Goal: Transaction & Acquisition: Purchase product/service

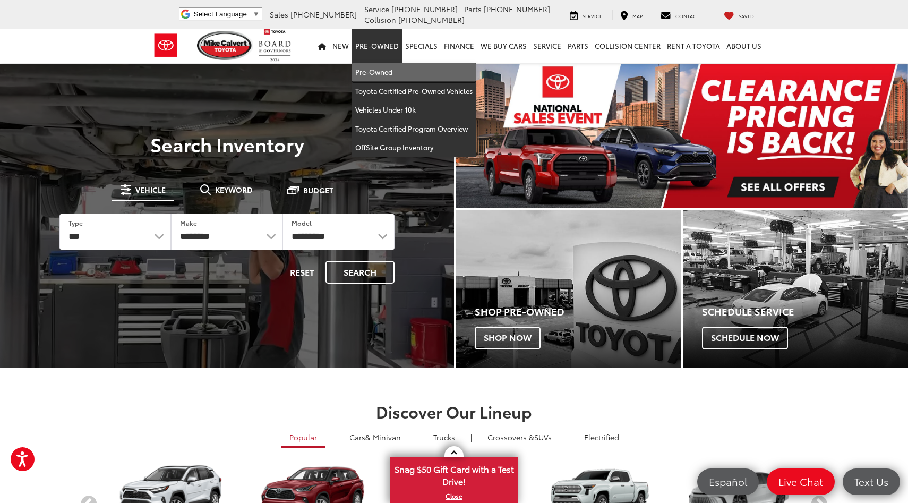
click at [397, 70] on link "Pre-Owned" at bounding box center [414, 72] width 124 height 19
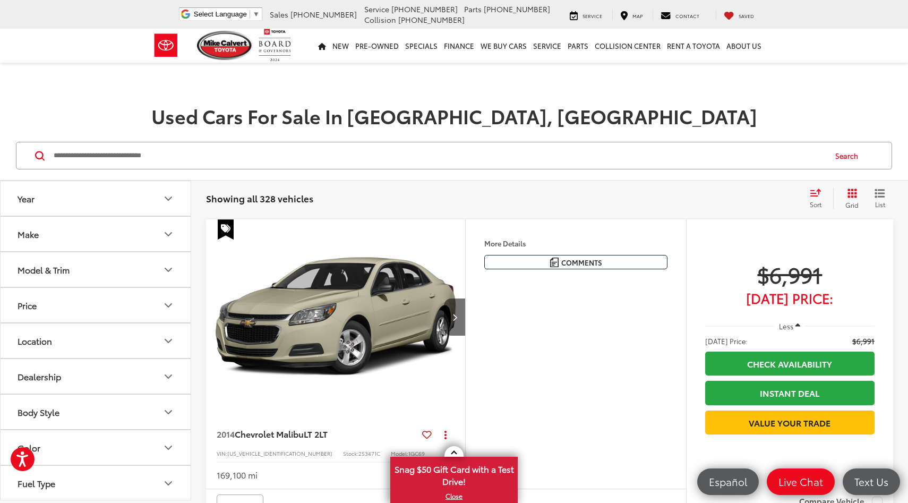
click at [119, 268] on button "Model & Trim" at bounding box center [96, 269] width 191 height 35
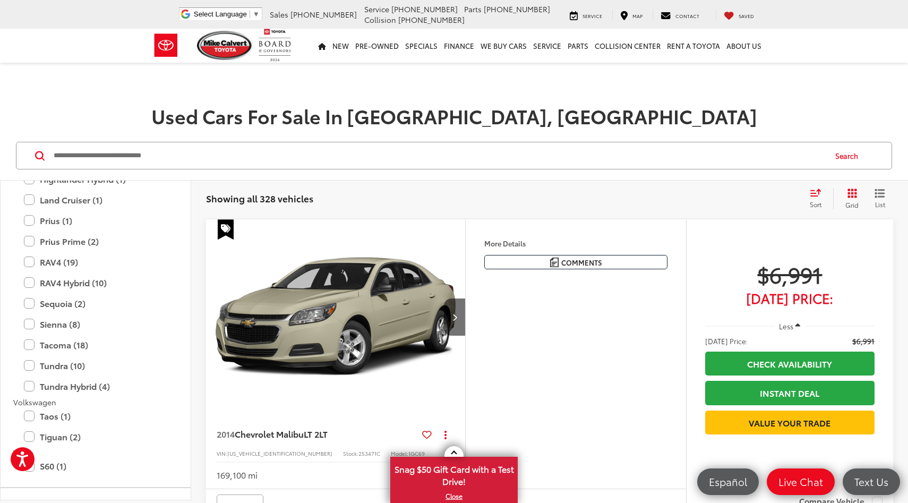
scroll to position [2306, 0]
click at [31, 342] on label "Tacoma (18)" at bounding box center [95, 343] width 143 height 19
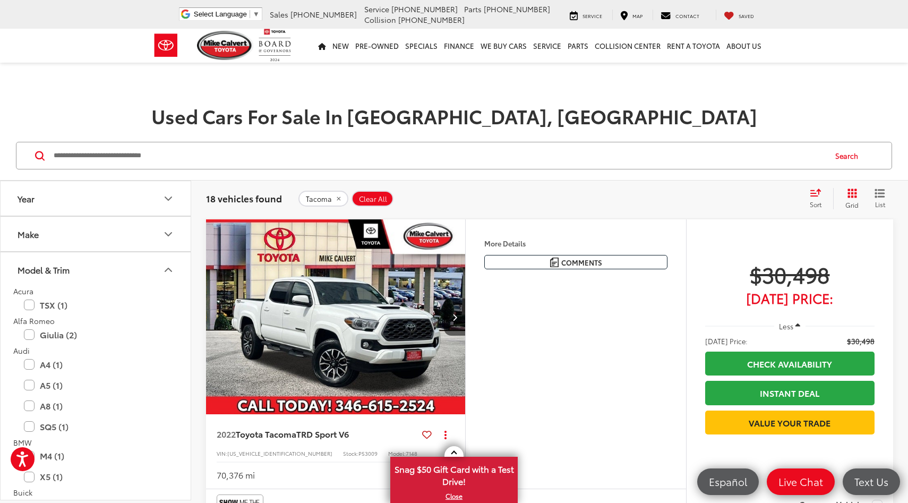
click at [161, 270] on button "Model & Trim" at bounding box center [96, 269] width 191 height 35
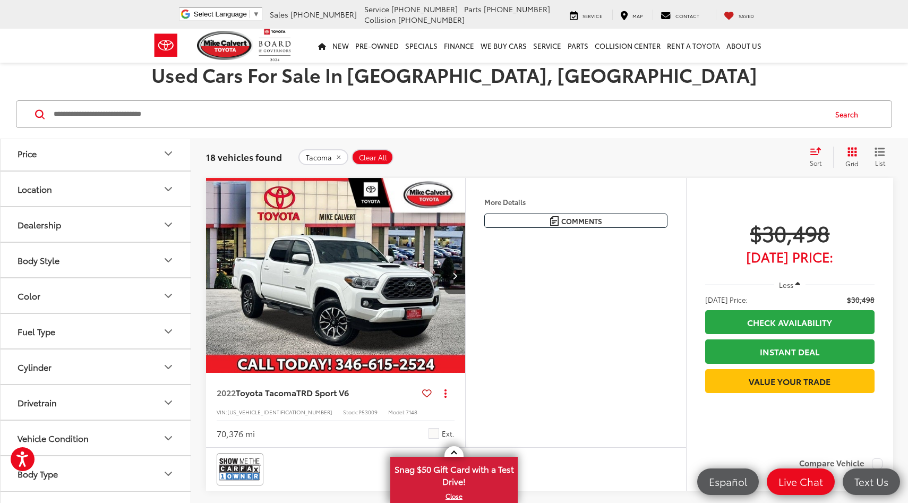
scroll to position [70, 0]
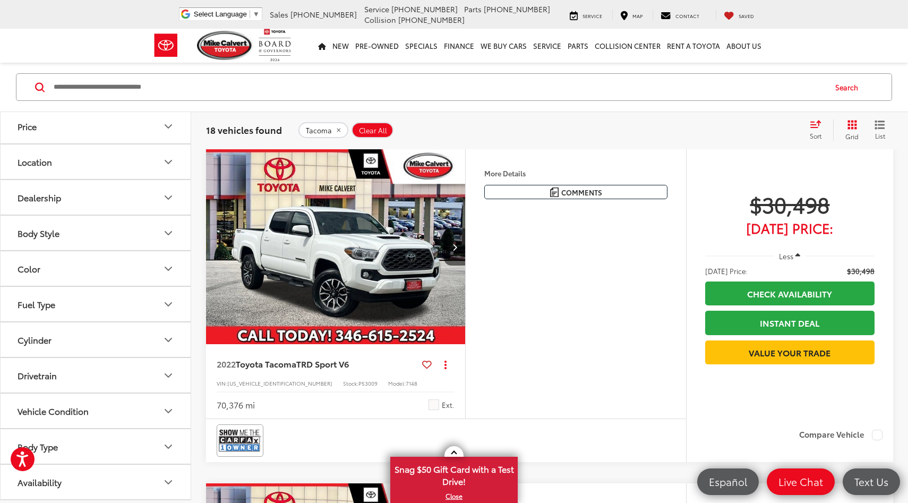
click at [118, 372] on button "Drivetrain" at bounding box center [96, 375] width 191 height 35
click at [46, 401] on label "4WD (13)" at bounding box center [37, 401] width 48 height 18
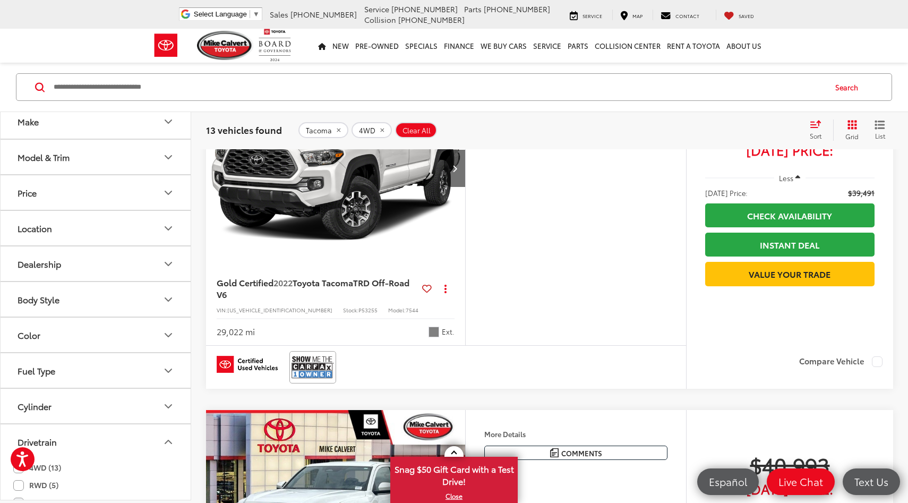
scroll to position [30, 0]
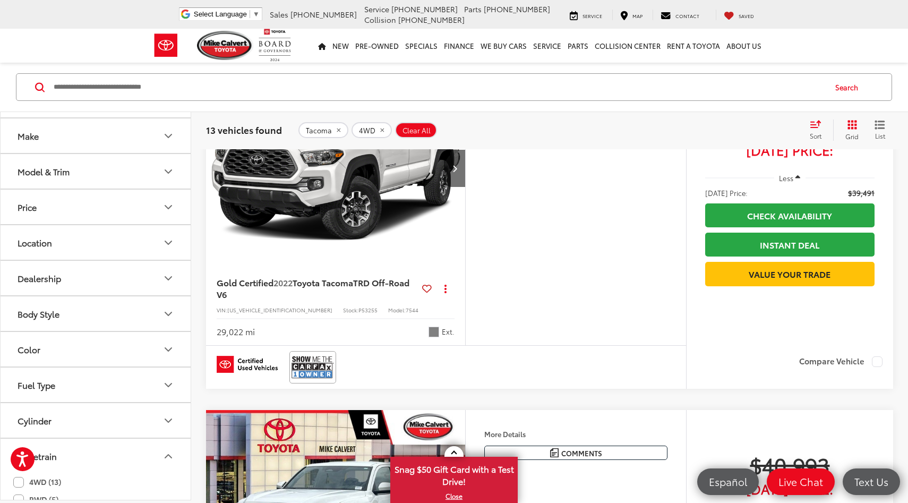
click at [98, 166] on button "Model & Trim" at bounding box center [96, 171] width 191 height 35
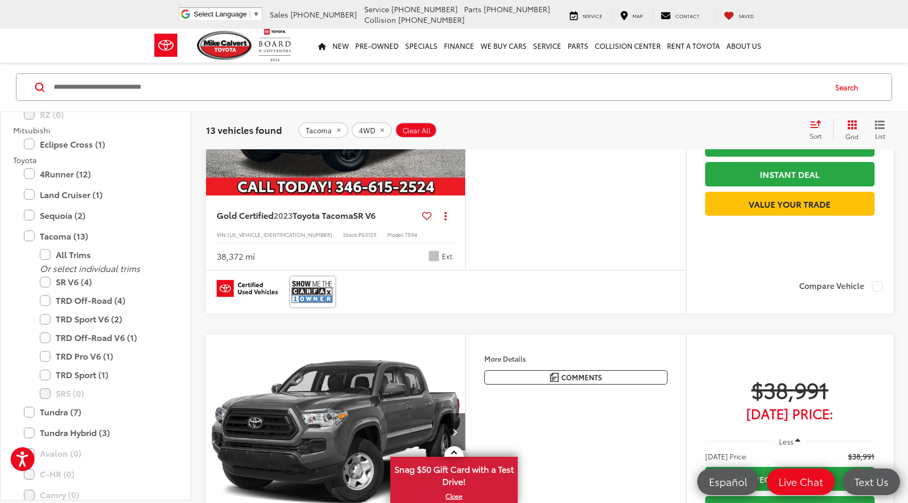
scroll to position [1514, 0]
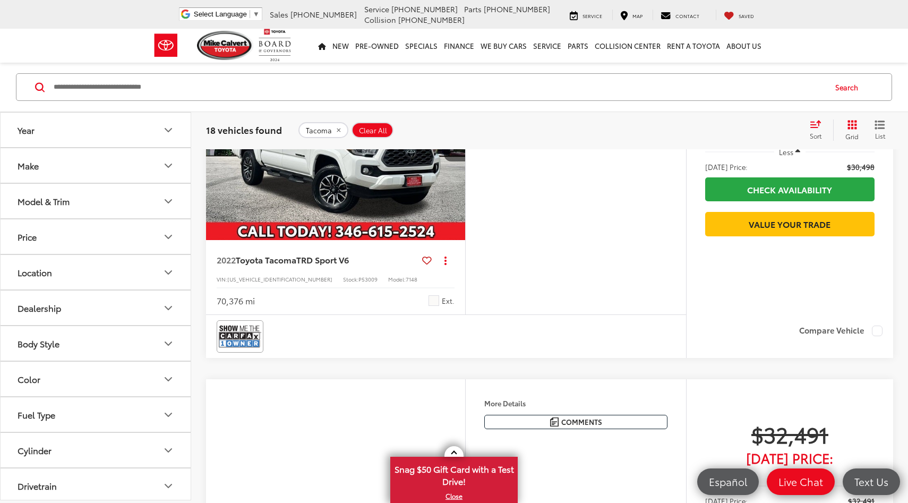
scroll to position [68, 0]
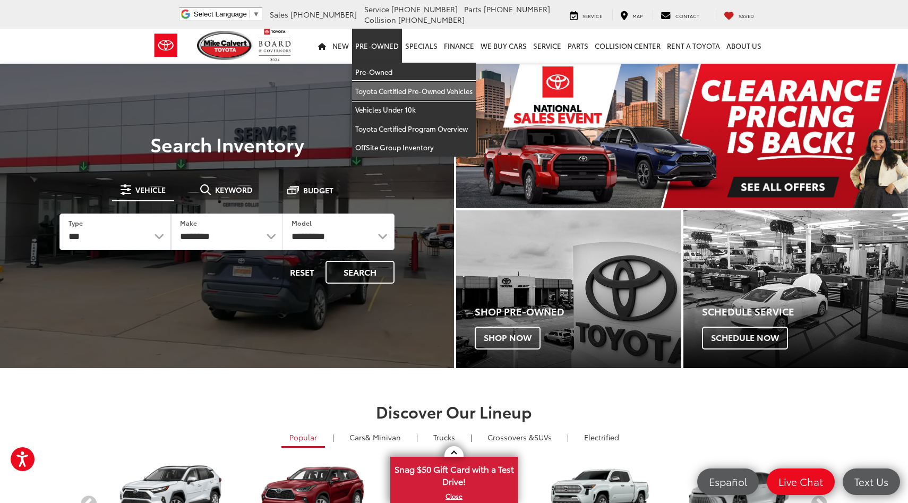
click at [382, 85] on link "Toyota Certified Pre-Owned Vehicles" at bounding box center [414, 91] width 124 height 19
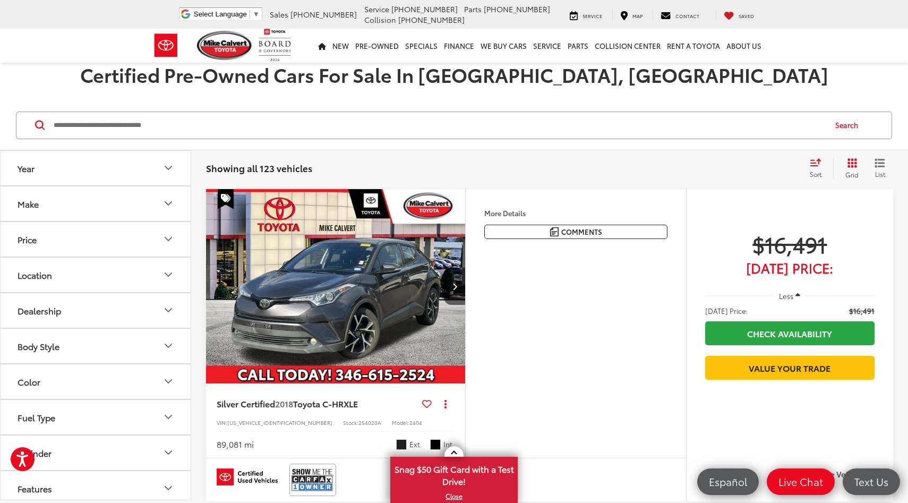
click at [147, 233] on button "Price" at bounding box center [96, 239] width 191 height 35
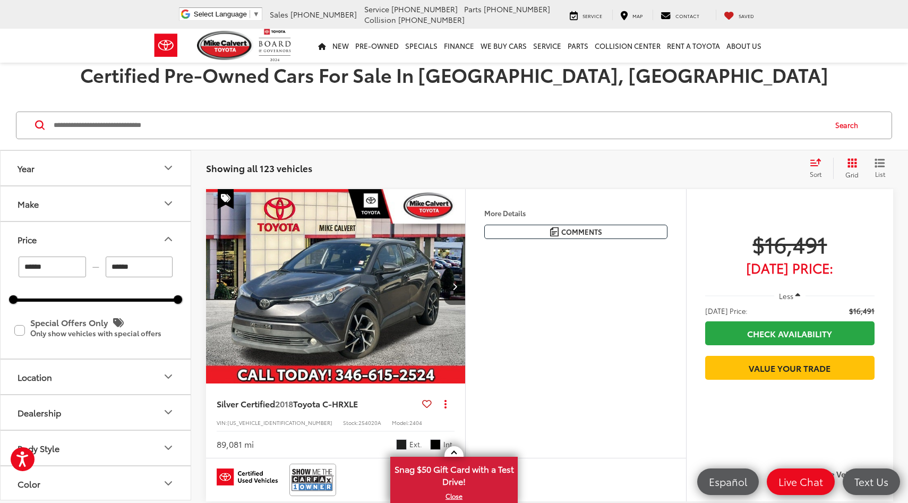
click at [147, 233] on button "Price" at bounding box center [96, 239] width 191 height 35
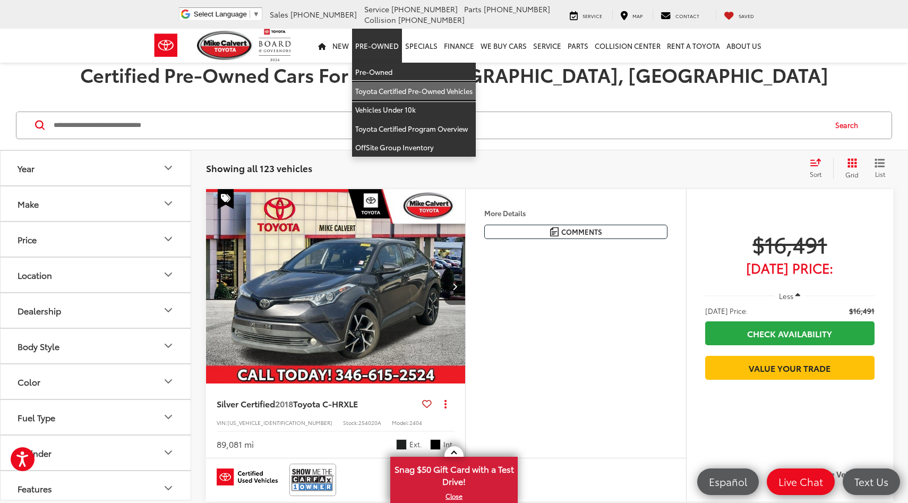
click at [383, 91] on link "Toyota Certified Pre-Owned Vehicles" at bounding box center [414, 91] width 124 height 19
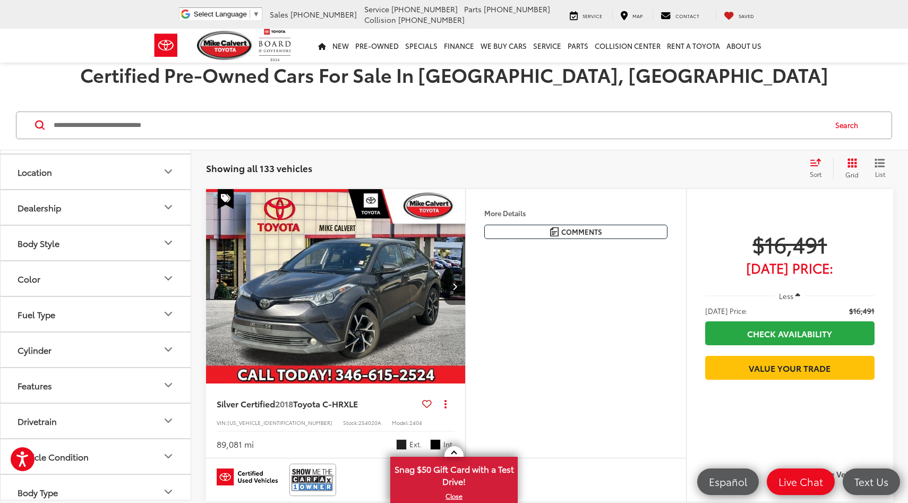
scroll to position [184, 0]
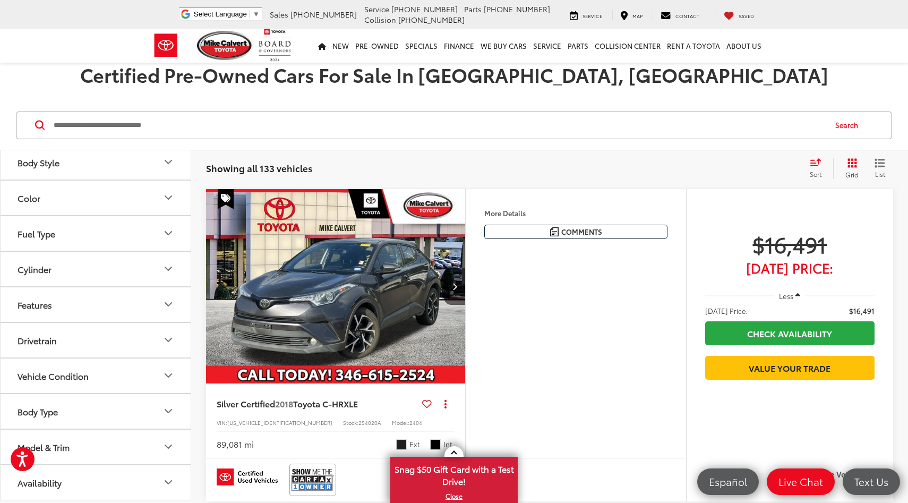
click at [134, 344] on button "Drivetrain" at bounding box center [96, 340] width 191 height 35
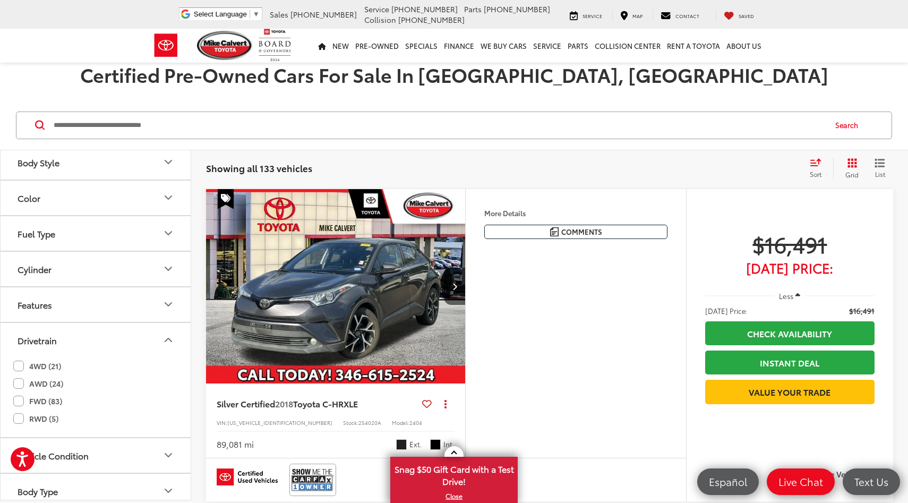
click at [33, 368] on label "4WD (21)" at bounding box center [37, 366] width 48 height 18
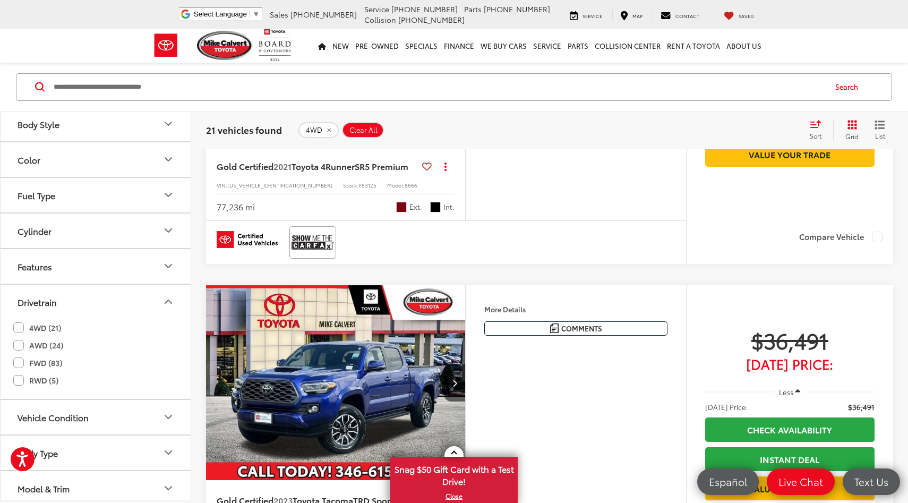
scroll to position [253, 0]
